Goal: Task Accomplishment & Management: Complete application form

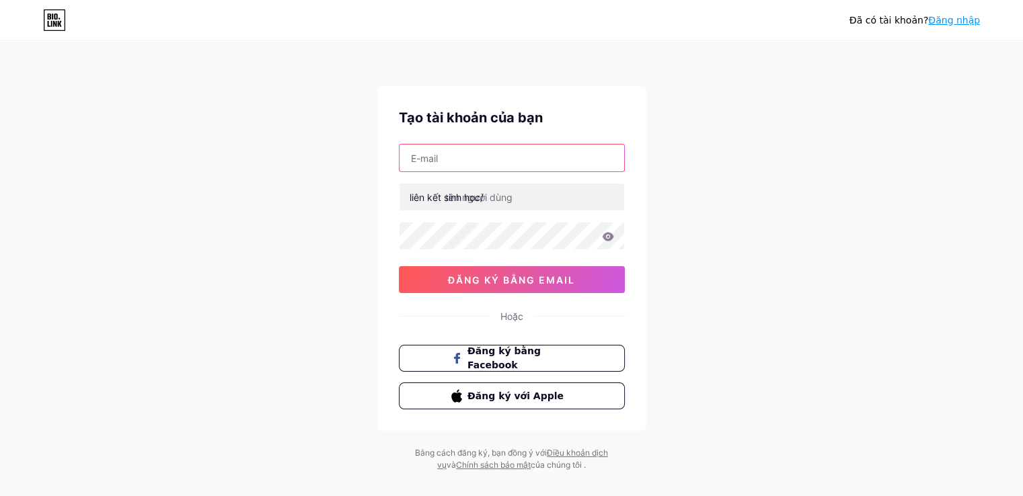
drag, startPoint x: 0, startPoint y: 0, endPoint x: 494, endPoint y: 164, distance: 520.2
click at [494, 164] on input "text" at bounding box center [512, 158] width 225 height 27
type input "[EMAIL_ADDRESS][DOMAIN_NAME]"
click at [463, 196] on font "liên kết sinh học/" at bounding box center [447, 197] width 74 height 11
click at [428, 197] on font "liên kết sinh học/" at bounding box center [447, 197] width 74 height 11
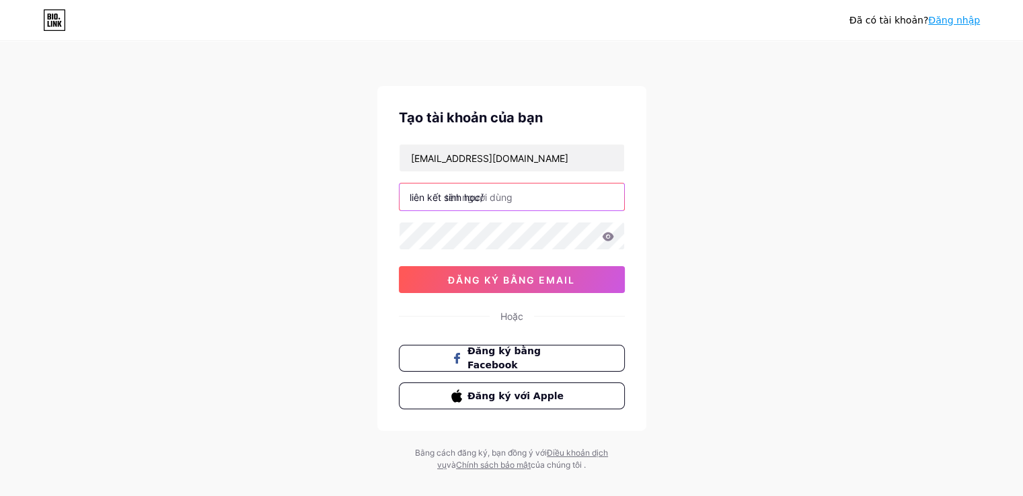
click at [514, 196] on input "text" at bounding box center [512, 197] width 225 height 27
click at [515, 195] on input "text" at bounding box center [512, 197] width 225 height 27
click at [497, 195] on input "text" at bounding box center [512, 197] width 225 height 27
drag, startPoint x: 495, startPoint y: 194, endPoint x: 439, endPoint y: 191, distance: 55.9
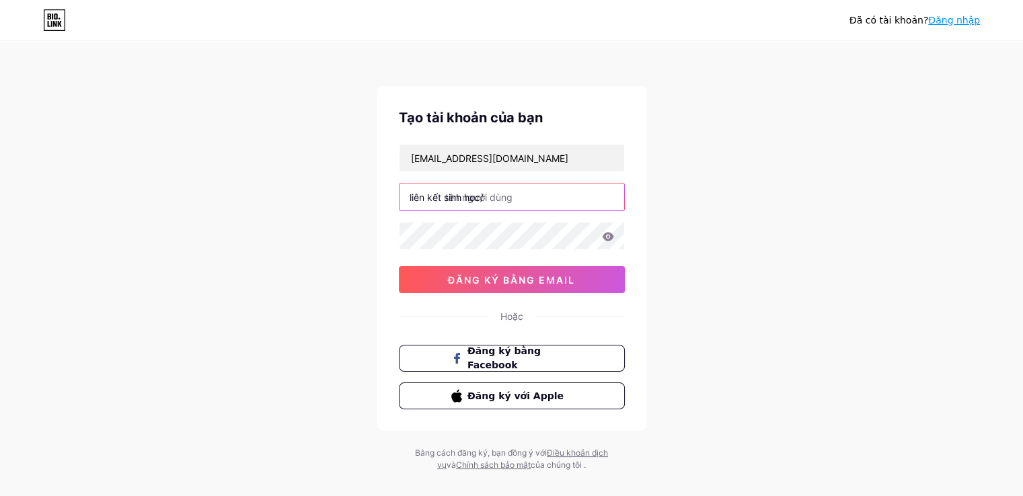
click at [442, 190] on div "liên kết sinh học/" at bounding box center [512, 197] width 226 height 28
click at [466, 189] on div "liên kết sinh học/" at bounding box center [512, 197] width 226 height 28
click at [502, 192] on input "text" at bounding box center [512, 197] width 225 height 27
drag, startPoint x: 409, startPoint y: 194, endPoint x: 531, endPoint y: 196, distance: 122.4
click at [531, 196] on div "liên kết sinh học/" at bounding box center [512, 197] width 226 height 28
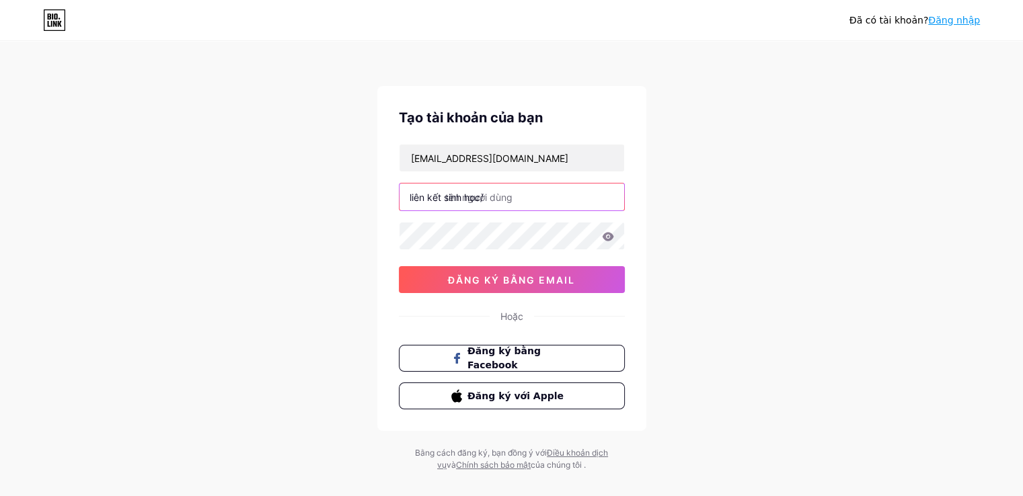
click at [439, 189] on input "text" at bounding box center [512, 197] width 225 height 27
click at [419, 194] on font "liên kết sinh học/" at bounding box center [447, 197] width 74 height 11
click at [506, 196] on input "text" at bounding box center [512, 197] width 225 height 27
click at [451, 194] on font "liên kết sinh học/" at bounding box center [447, 197] width 74 height 11
click at [500, 194] on input "text" at bounding box center [512, 197] width 225 height 27
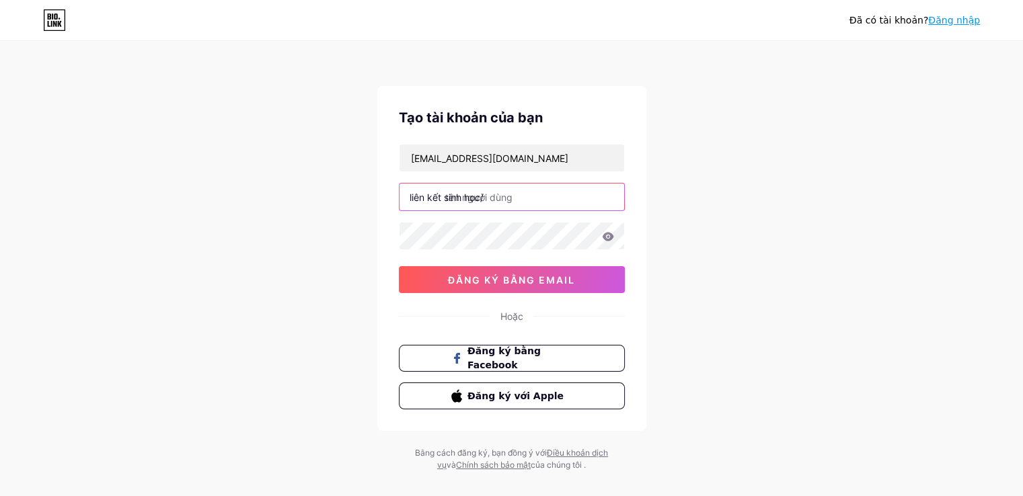
paste input "https//www.youtube.com/watch?v=sxhf2akrwoc"
type input "https://www.youtube.com/watch?v=sxhf2akrwoc"
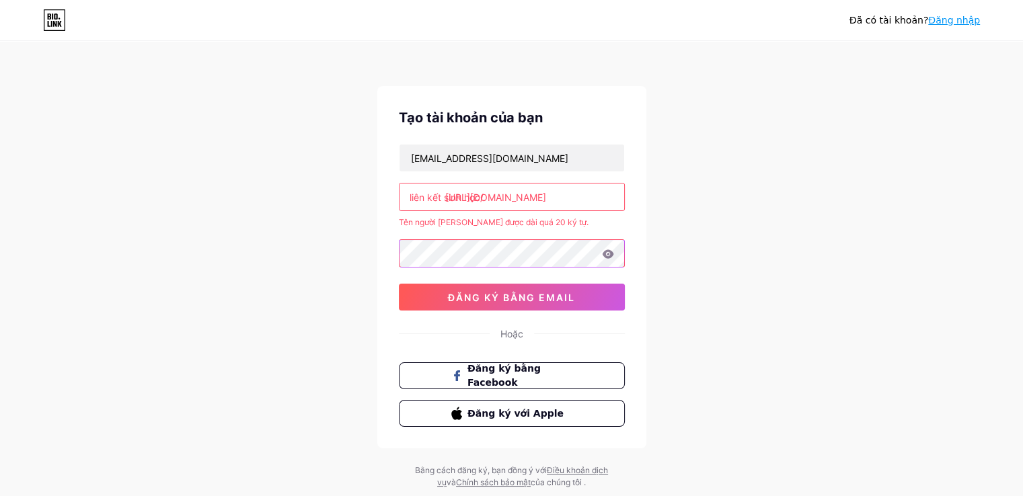
scroll to position [35, 0]
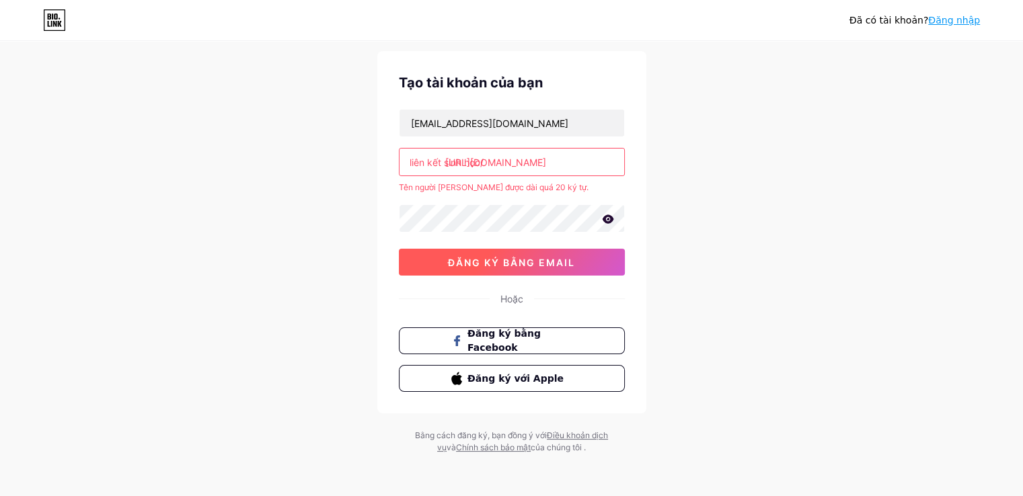
click at [465, 257] on font "đăng ký bằng email" at bounding box center [511, 262] width 127 height 11
click at [508, 342] on font "Đăng ký bằng Facebook" at bounding box center [504, 341] width 74 height 26
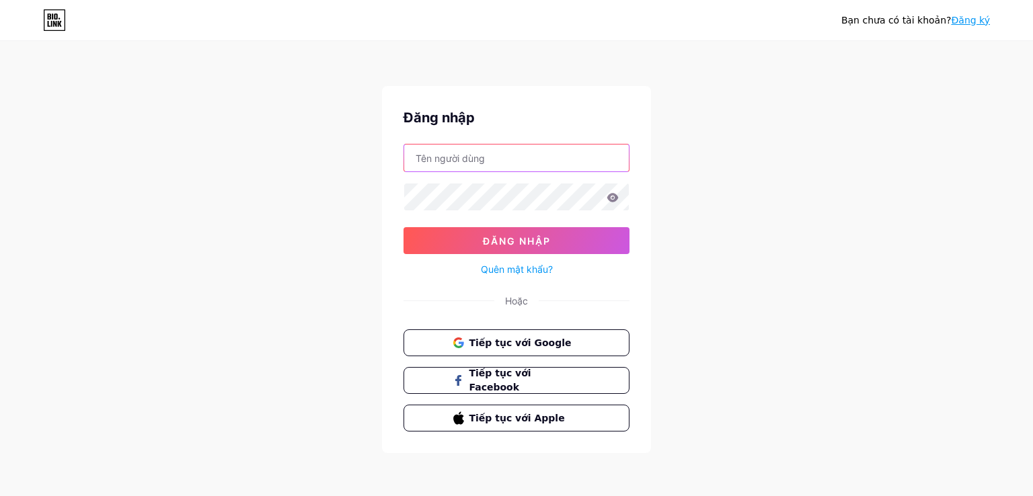
click at [484, 158] on input "text" at bounding box center [516, 158] width 225 height 27
type input "hoakhoimusic@gmail.com"
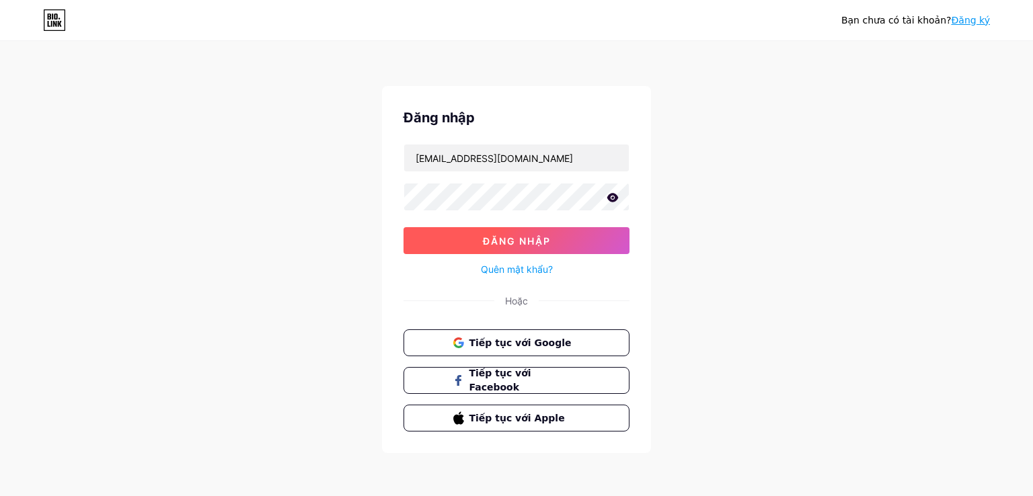
click at [511, 245] on font "Đăng nhập" at bounding box center [517, 240] width 68 height 11
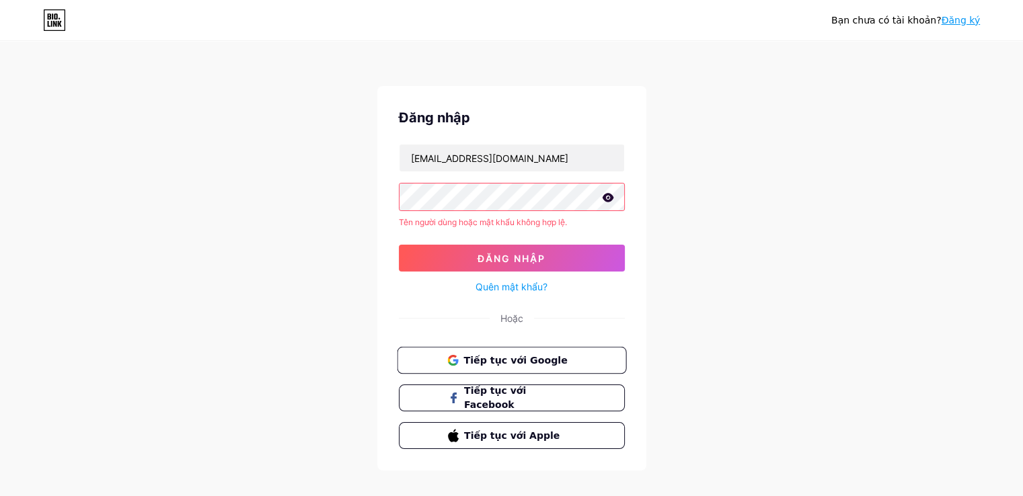
click at [506, 362] on font "Tiếp tục với Google" at bounding box center [515, 359] width 104 height 11
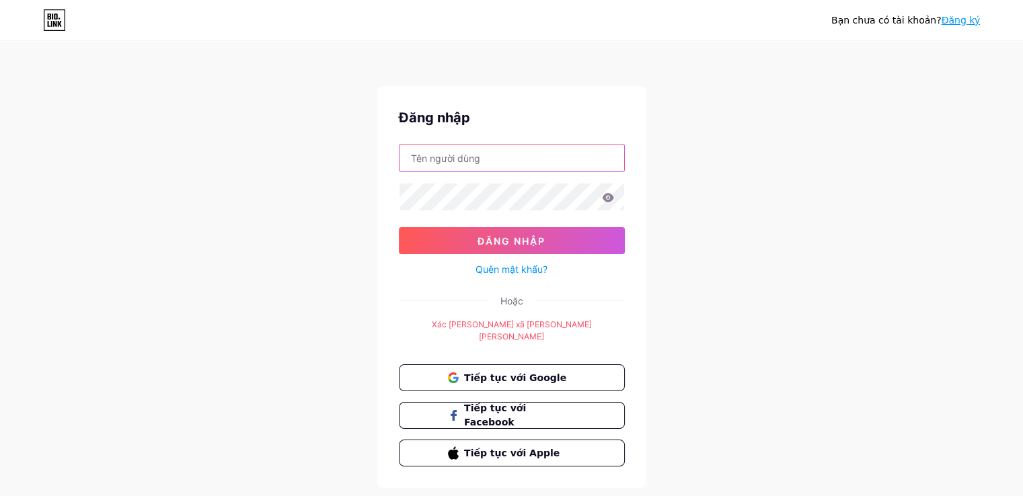
click at [455, 159] on input "text" at bounding box center [512, 158] width 225 height 27
type input "bachhop658@gmail.com"
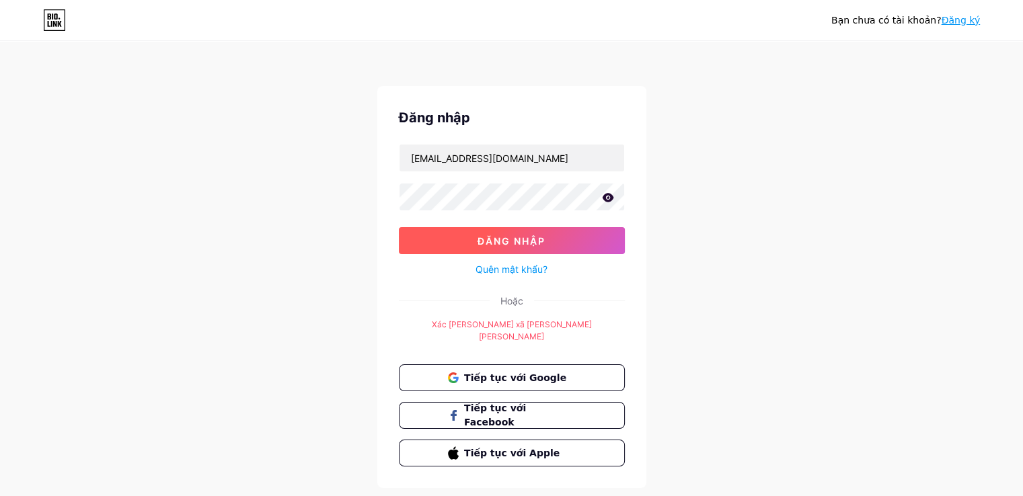
click at [512, 240] on font "Đăng nhập" at bounding box center [512, 240] width 68 height 11
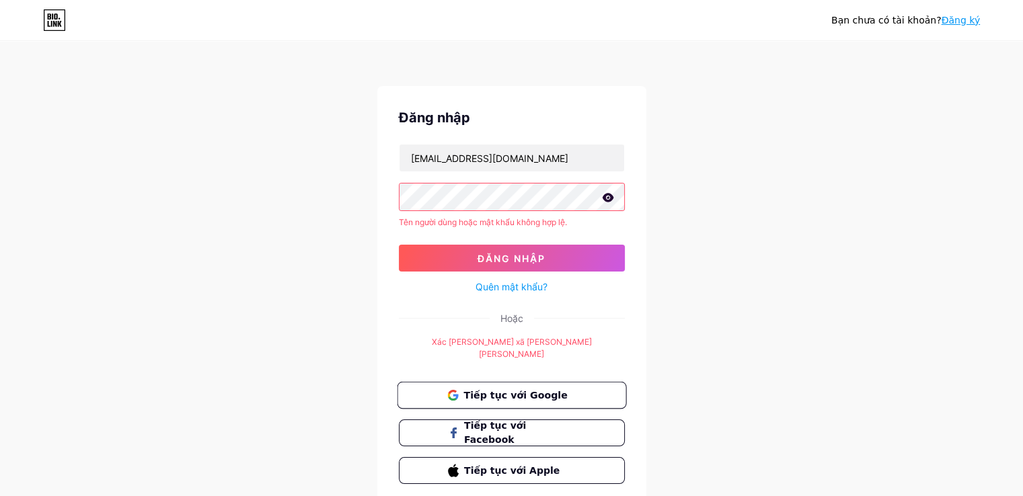
click at [516, 389] on font "Tiếp tục với Google" at bounding box center [515, 394] width 104 height 11
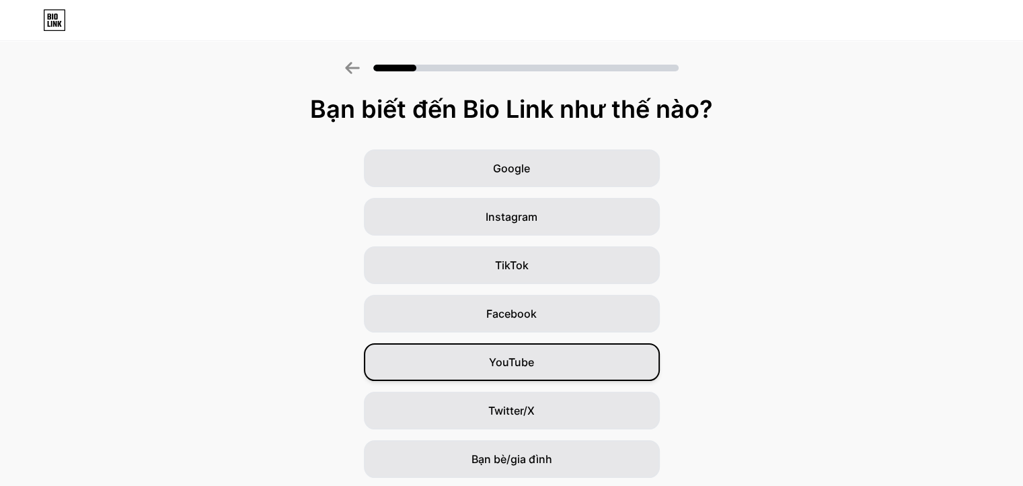
click at [515, 358] on font "YouTube" at bounding box center [511, 361] width 45 height 13
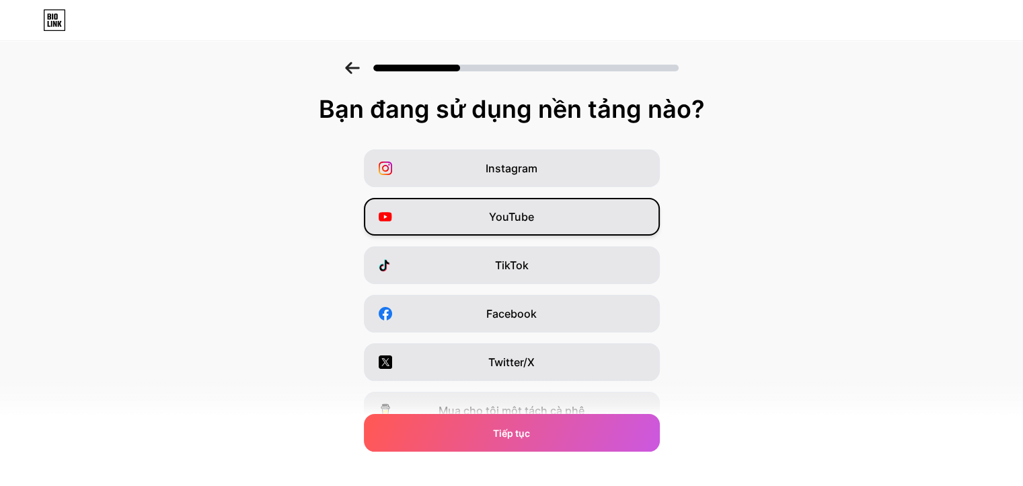
click at [533, 217] on font "YouTube" at bounding box center [511, 216] width 45 height 13
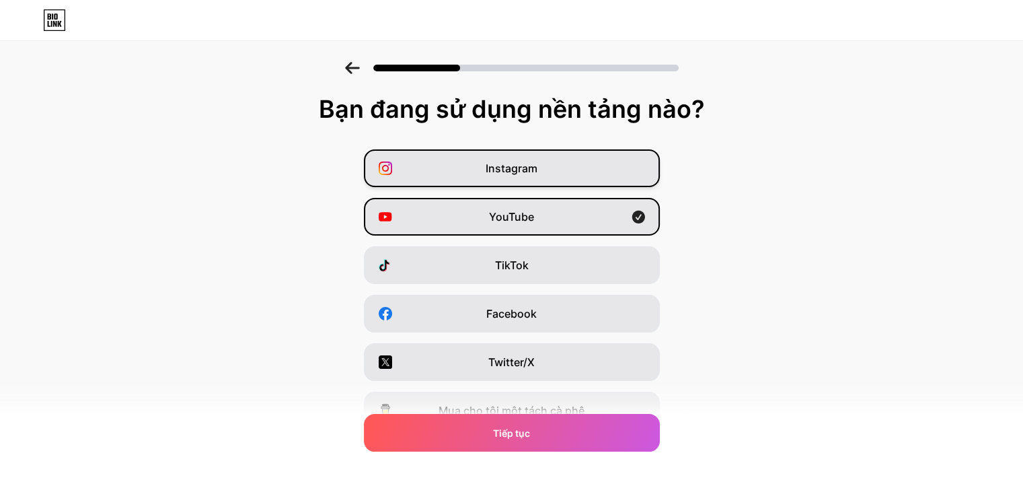
click at [556, 170] on div "Instagram" at bounding box center [512, 168] width 296 height 38
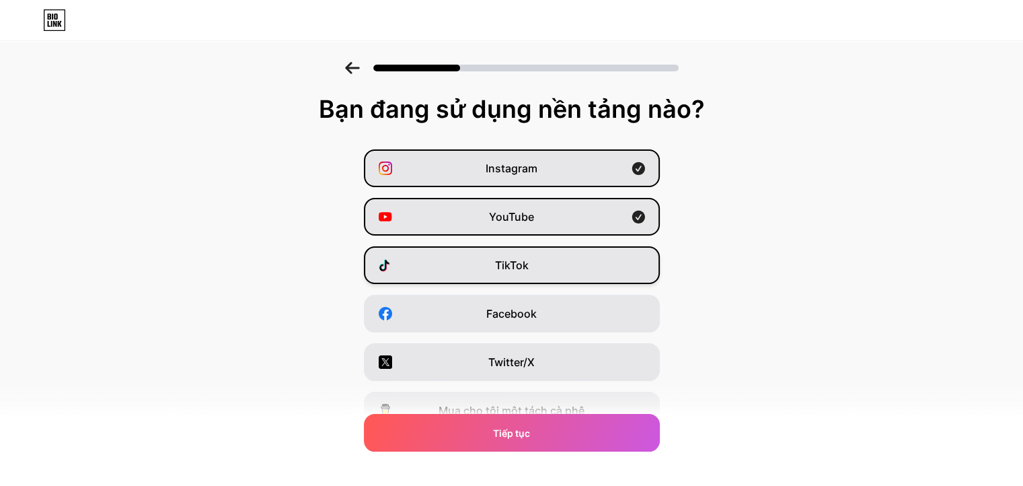
click at [543, 266] on div "TikTok" at bounding box center [512, 265] width 296 height 38
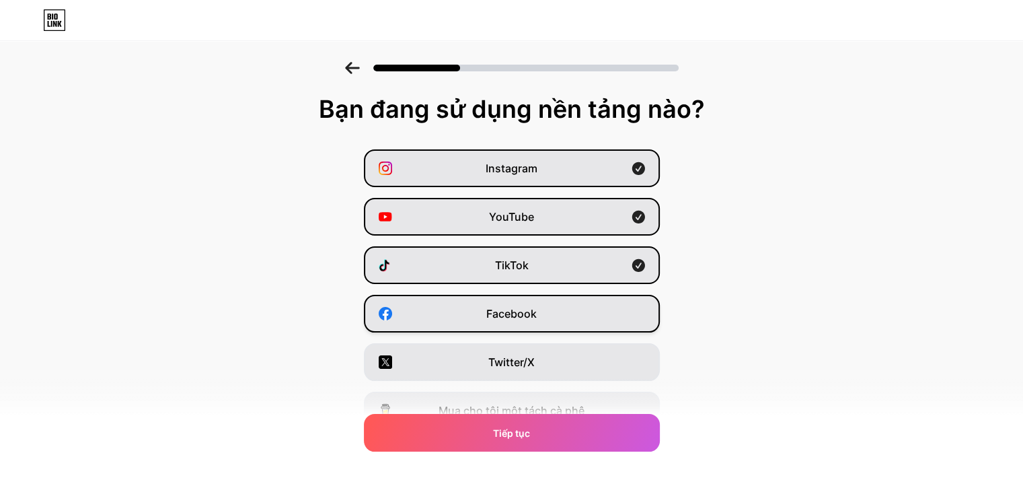
click at [533, 306] on span "Facebook" at bounding box center [511, 313] width 50 height 16
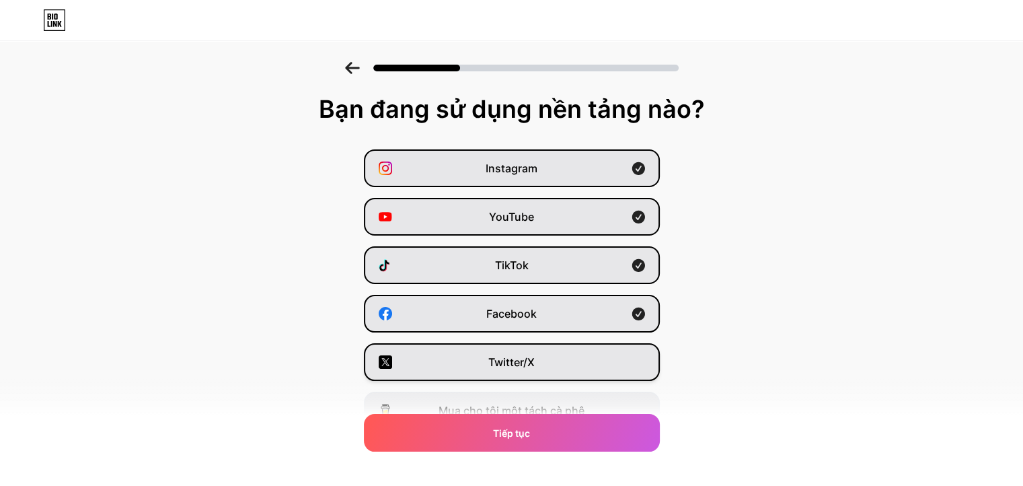
click at [530, 367] on font "Twitter/X" at bounding box center [511, 361] width 46 height 13
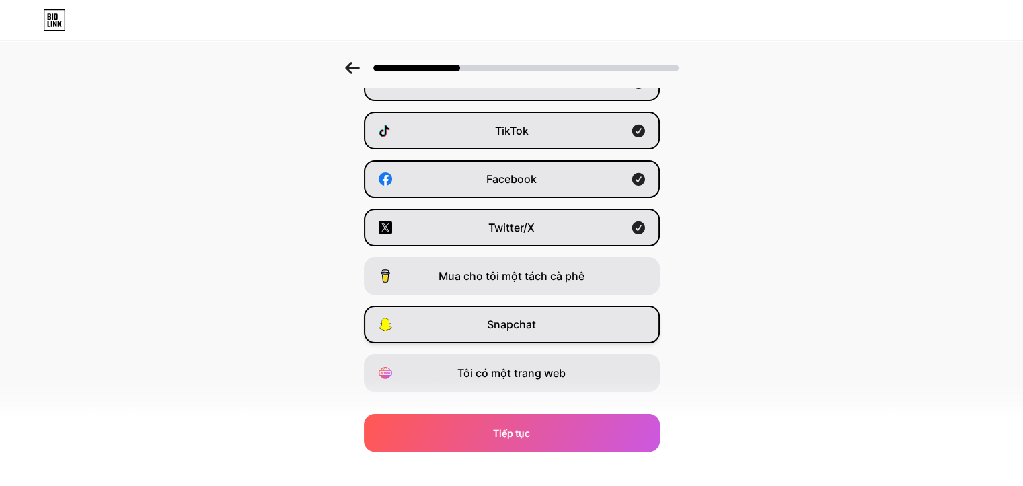
click at [508, 321] on font "Snapchat" at bounding box center [511, 323] width 49 height 13
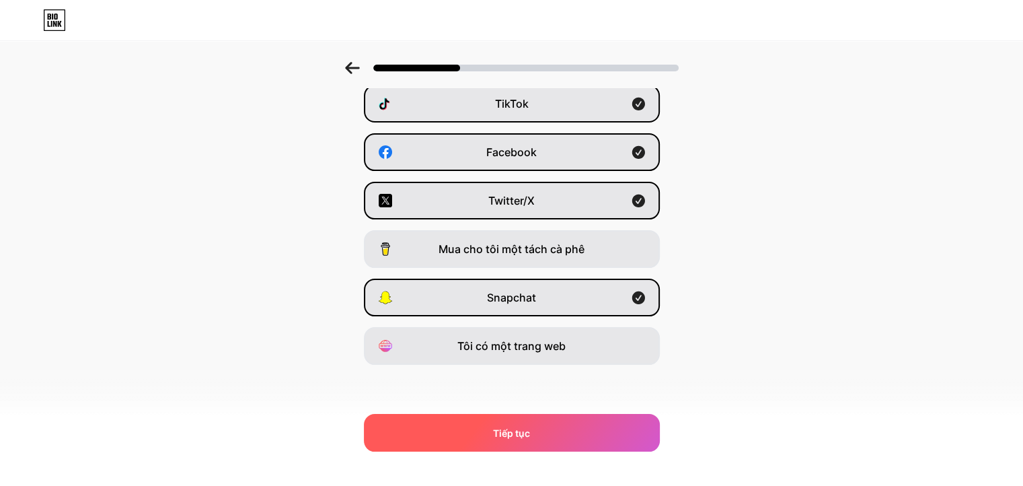
click at [530, 435] on font "Tiếp tục" at bounding box center [511, 432] width 37 height 11
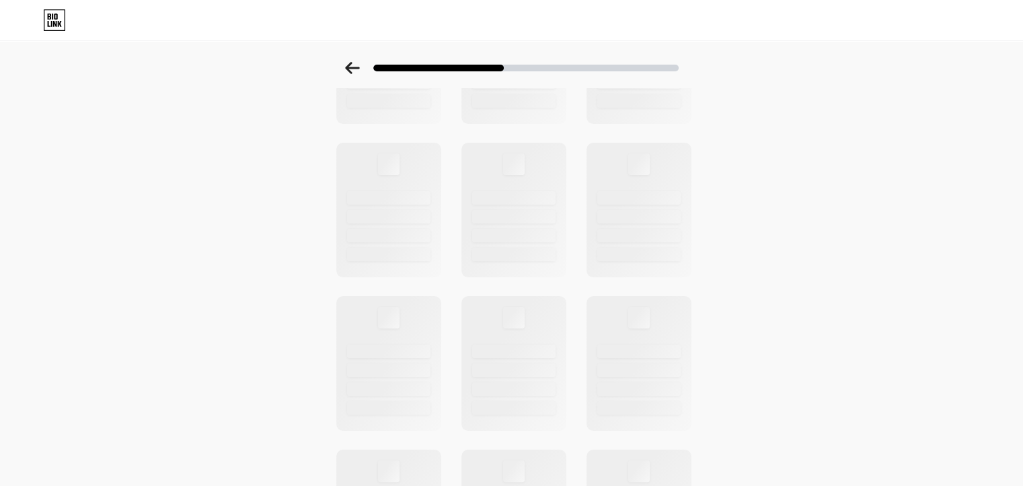
scroll to position [0, 0]
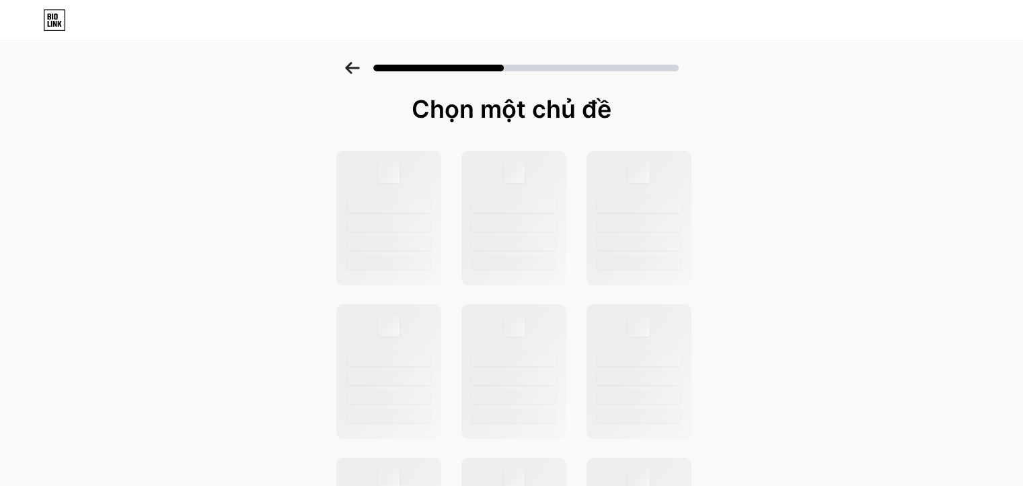
click at [566, 115] on font "Chọn một chủ đề" at bounding box center [512, 109] width 200 height 30
click at [531, 172] on div at bounding box center [513, 218] width 108 height 139
drag, startPoint x: 426, startPoint y: 183, endPoint x: 414, endPoint y: 181, distance: 12.3
click at [426, 183] on div at bounding box center [388, 218] width 108 height 139
click at [43, 26] on icon at bounding box center [54, 20] width 23 height 22
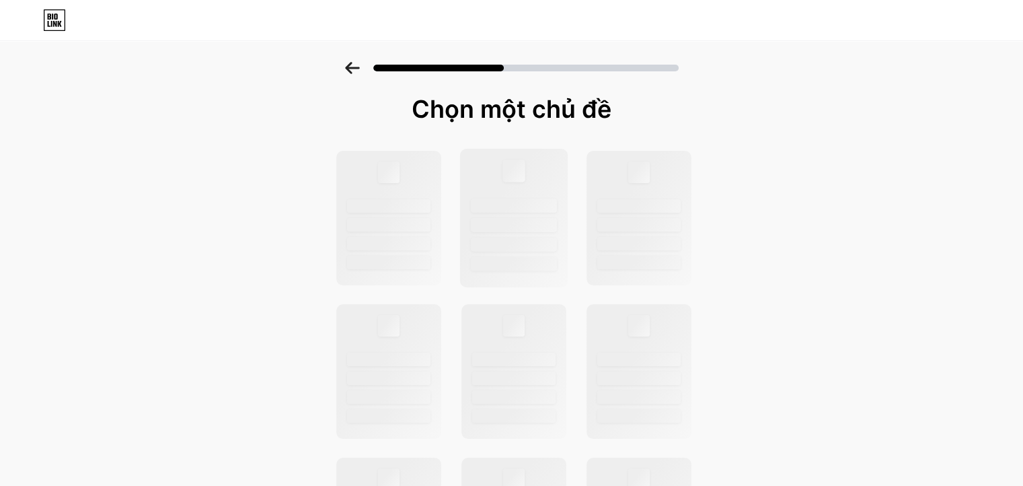
click at [520, 157] on div at bounding box center [513, 218] width 108 height 139
click at [515, 189] on div at bounding box center [513, 218] width 108 height 139
